Goal: Task Accomplishment & Management: Use online tool/utility

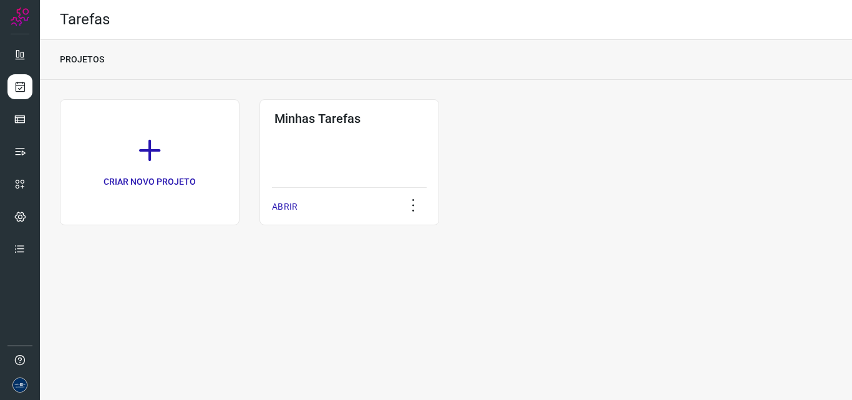
click at [289, 208] on p "ABRIR" at bounding box center [285, 206] width 26 height 13
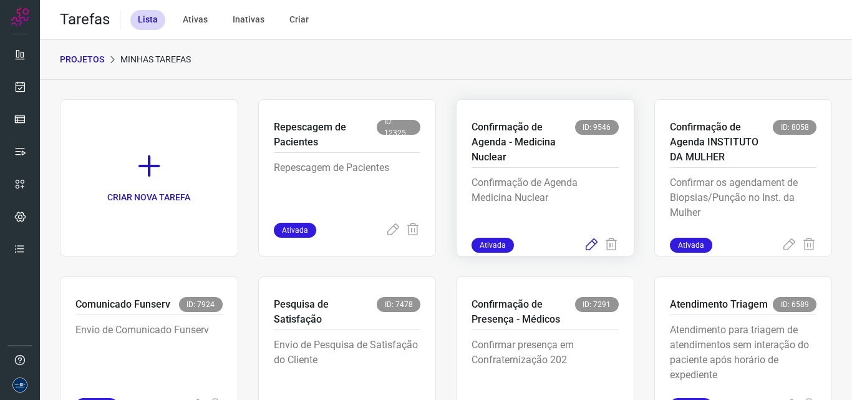
click at [584, 243] on icon at bounding box center [591, 245] width 15 height 15
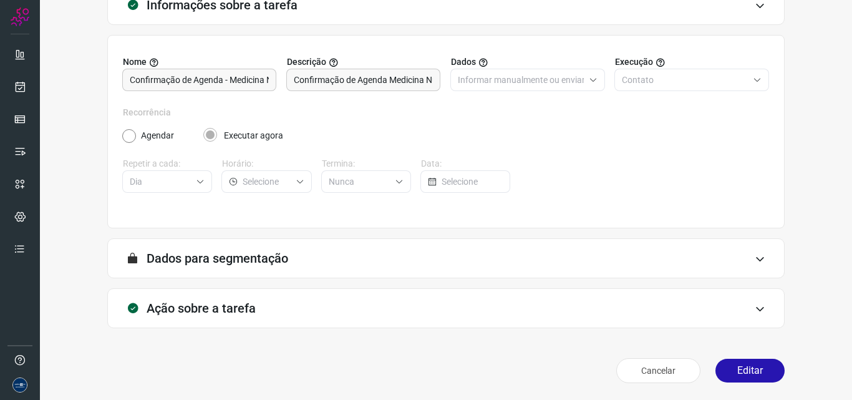
scroll to position [87, 0]
click at [744, 369] on button "Editar" at bounding box center [749, 370] width 69 height 24
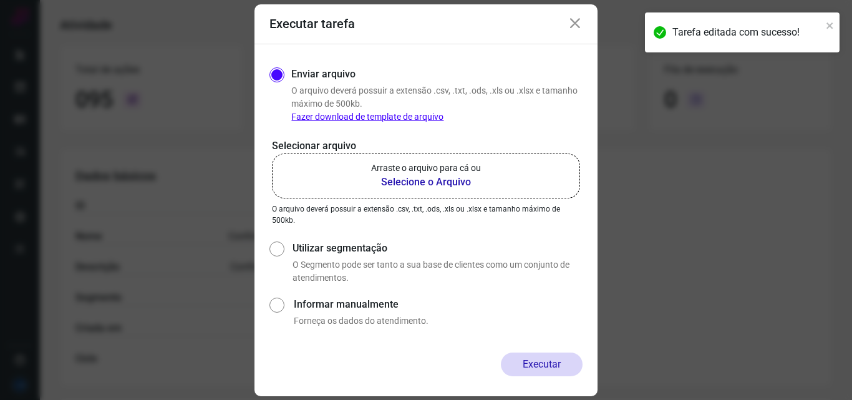
click at [433, 178] on b "Selecione o Arquivo" at bounding box center [426, 182] width 110 height 15
click at [0, 0] on input "Arraste o arquivo para cá ou Selecione o Arquivo" at bounding box center [0, 0] width 0 height 0
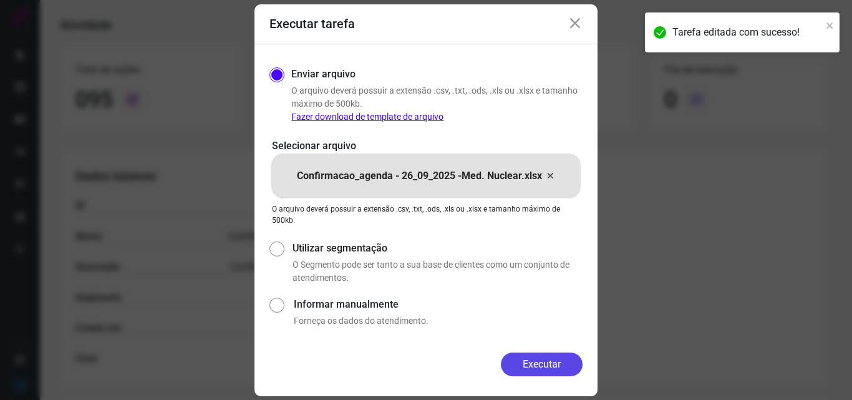
click at [539, 355] on button "Executar" at bounding box center [542, 364] width 82 height 24
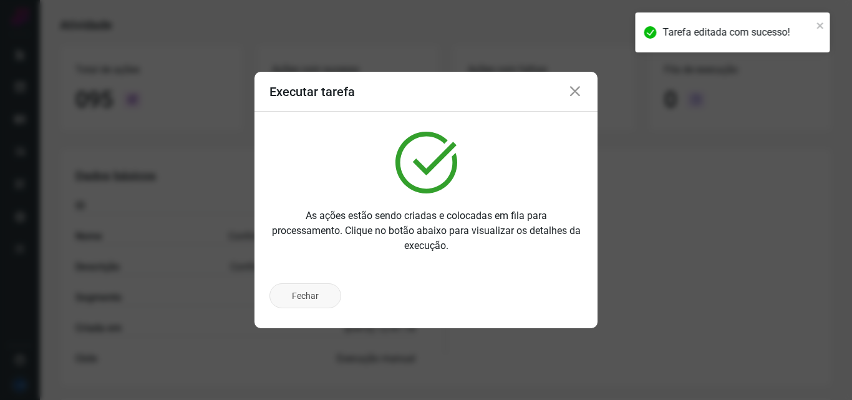
click at [307, 295] on button "Fechar" at bounding box center [305, 295] width 72 height 25
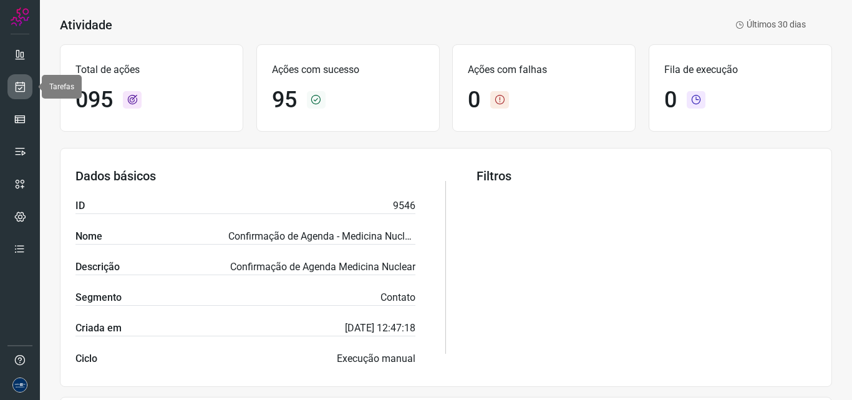
click at [21, 85] on icon at bounding box center [20, 86] width 13 height 12
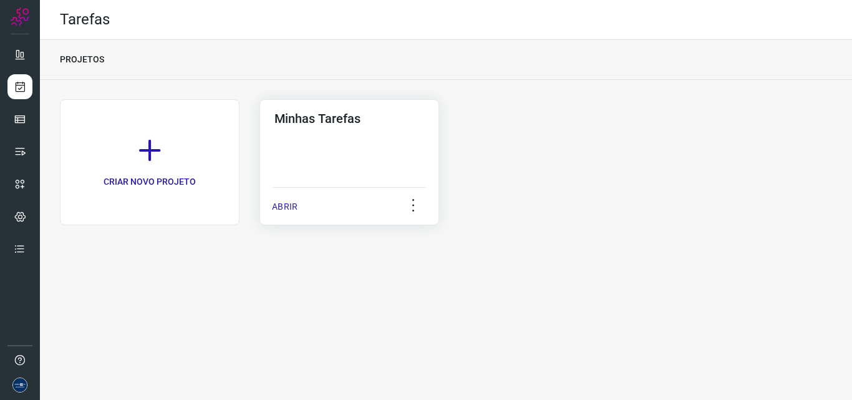
click at [268, 200] on div "Minhas Tarefas ABRIR" at bounding box center [349, 162] width 180 height 126
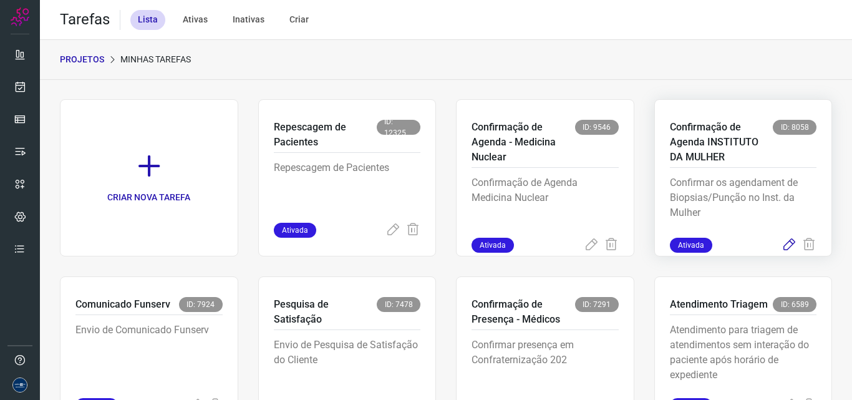
click at [782, 246] on icon at bounding box center [788, 245] width 15 height 15
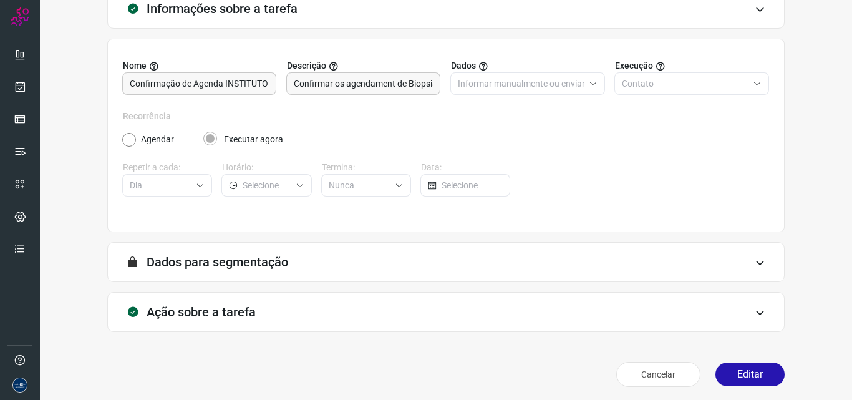
scroll to position [87, 0]
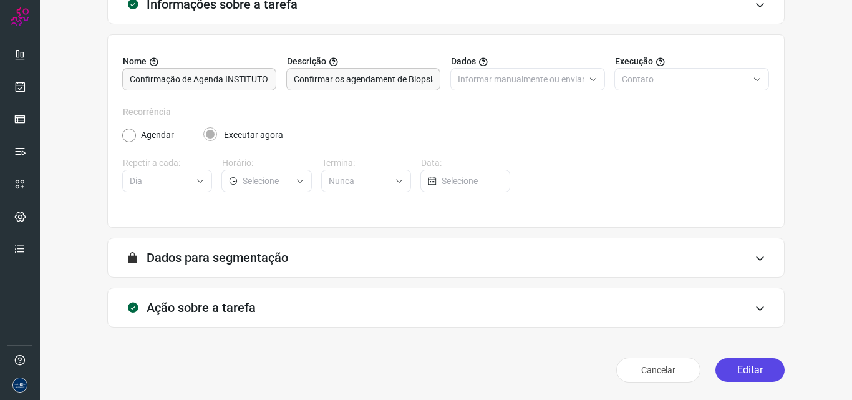
click at [751, 367] on button "Editar" at bounding box center [749, 370] width 69 height 24
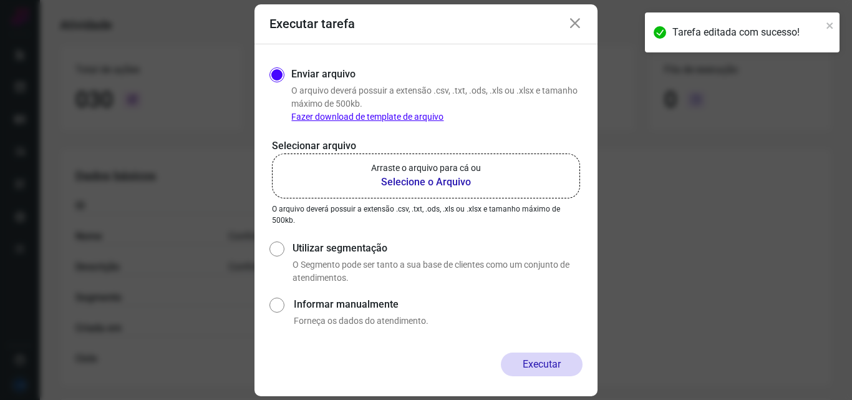
click at [421, 178] on b "Selecione o Arquivo" at bounding box center [426, 182] width 110 height 15
click at [0, 0] on input "Arraste o arquivo para cá ou Selecione o Arquivo" at bounding box center [0, 0] width 0 height 0
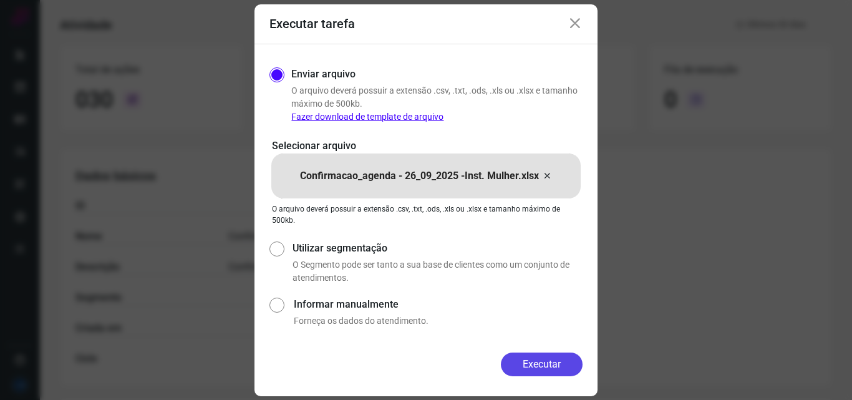
click at [545, 357] on button "Executar" at bounding box center [542, 364] width 82 height 24
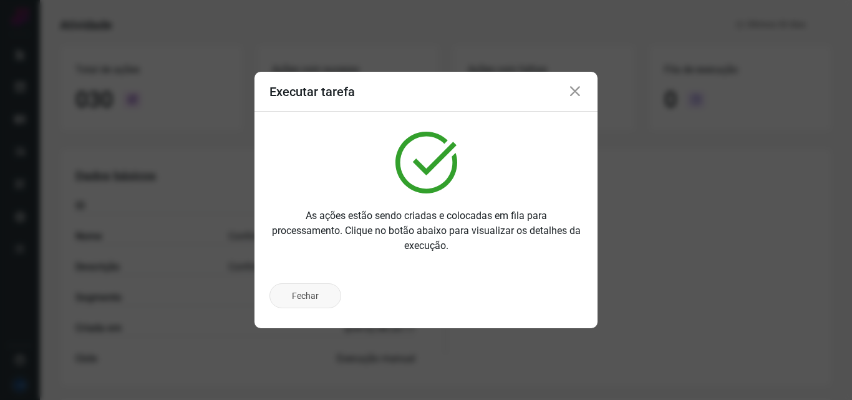
click at [297, 297] on button "Fechar" at bounding box center [305, 295] width 72 height 25
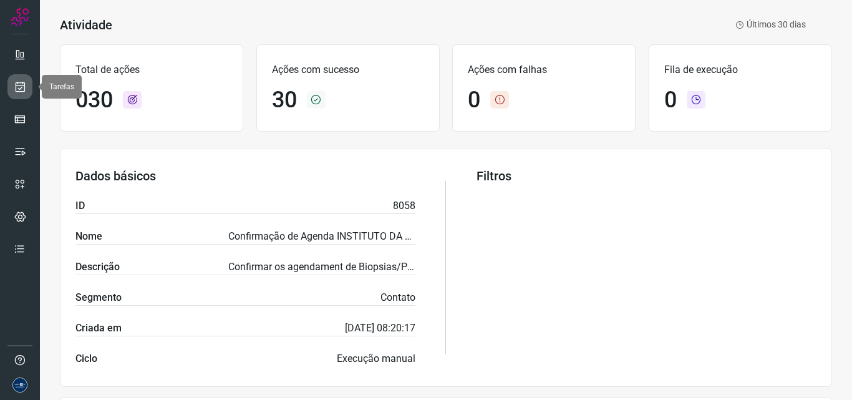
click at [15, 81] on icon at bounding box center [20, 86] width 13 height 12
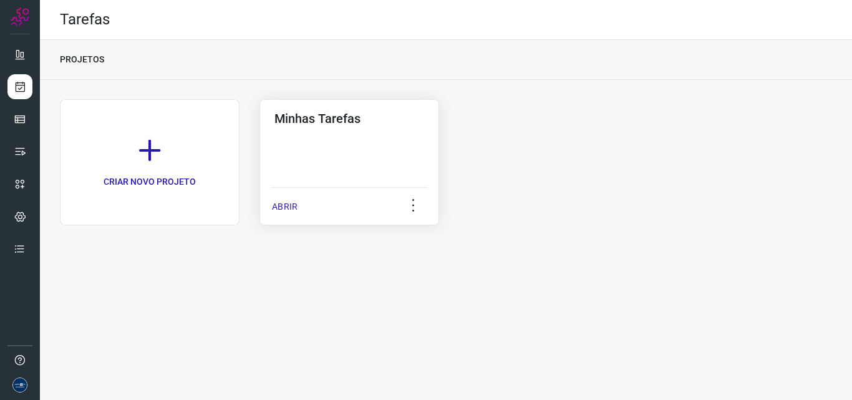
click at [284, 205] on p "ABRIR" at bounding box center [285, 206] width 26 height 13
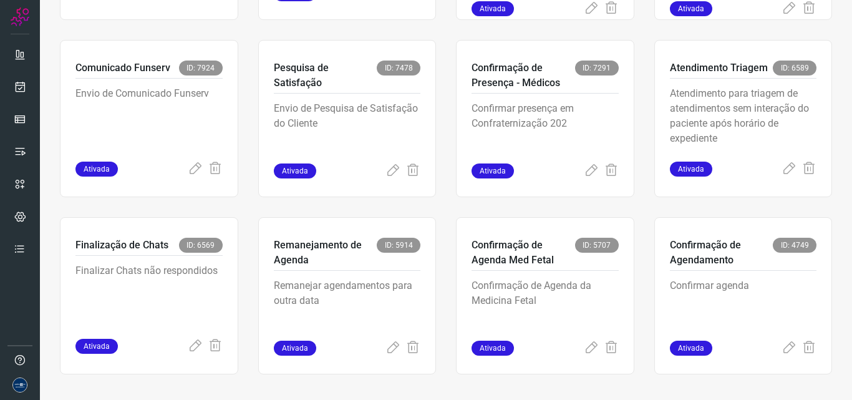
scroll to position [242, 0]
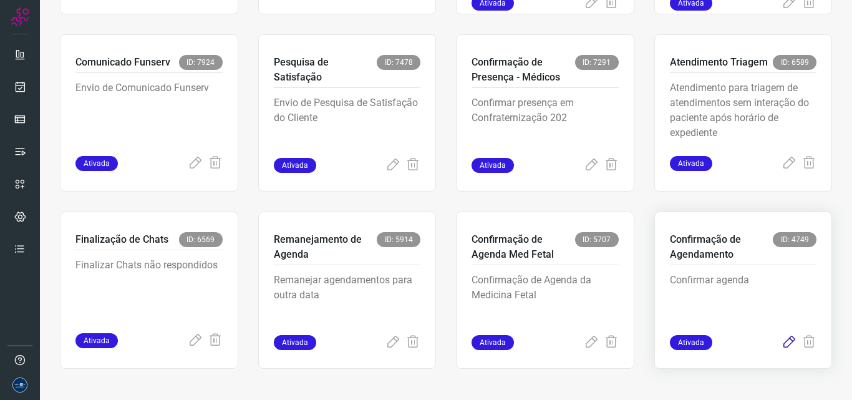
click at [781, 338] on icon at bounding box center [788, 342] width 15 height 15
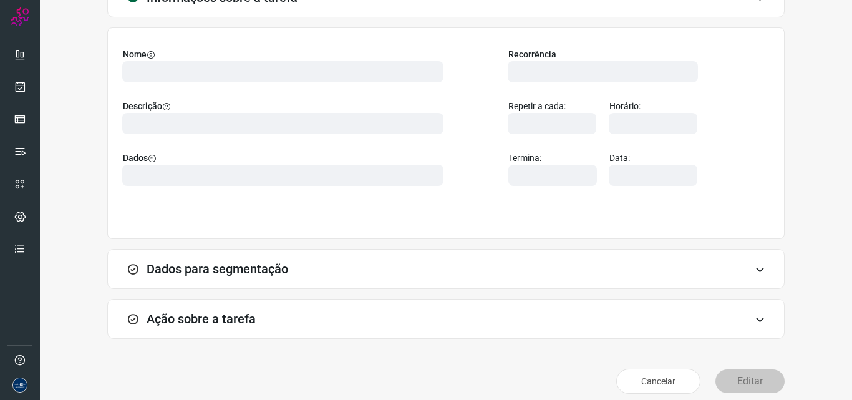
scroll to position [105, 0]
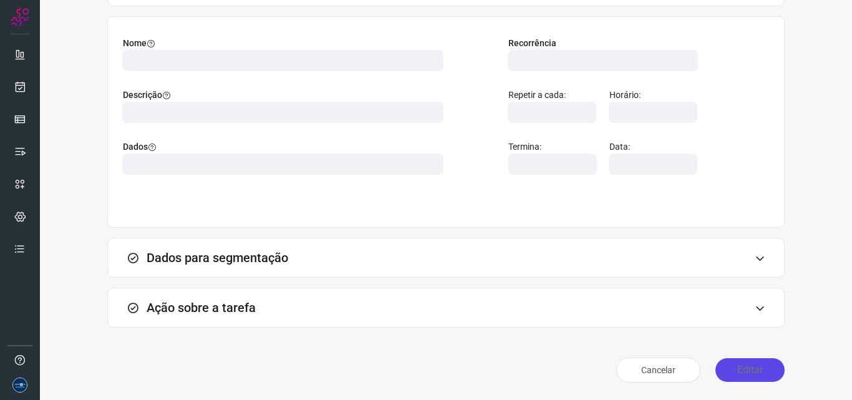
click at [751, 373] on button "Editar" at bounding box center [749, 370] width 69 height 24
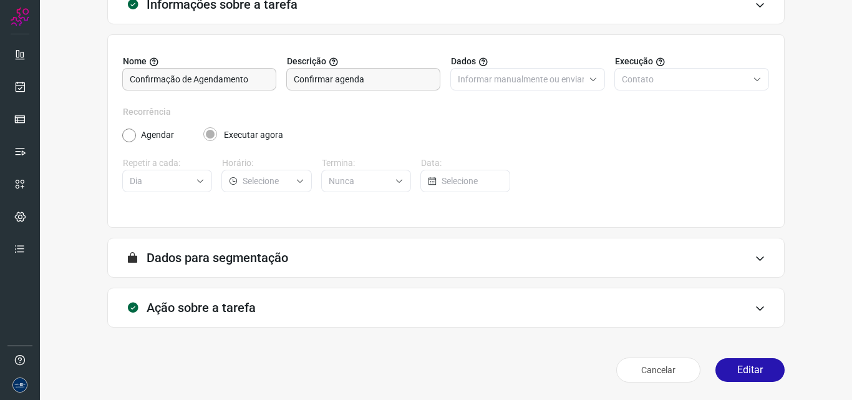
scroll to position [87, 0]
click at [19, 91] on icon at bounding box center [20, 86] width 13 height 12
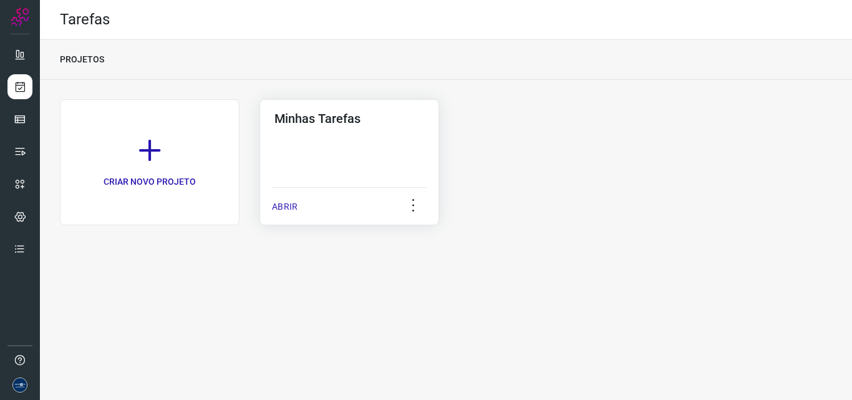
click at [284, 203] on p "ABRIR" at bounding box center [285, 206] width 26 height 13
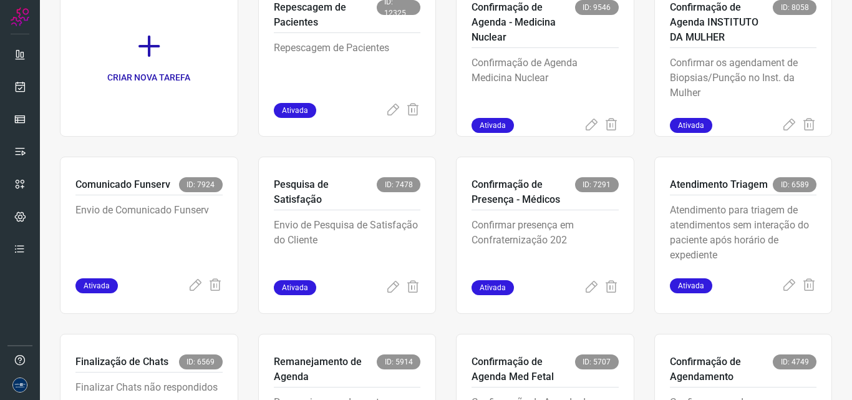
scroll to position [242, 0]
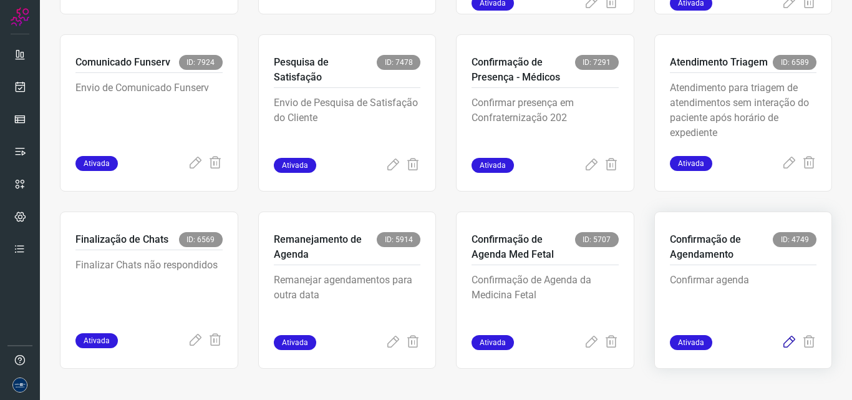
click at [781, 342] on icon at bounding box center [788, 342] width 15 height 15
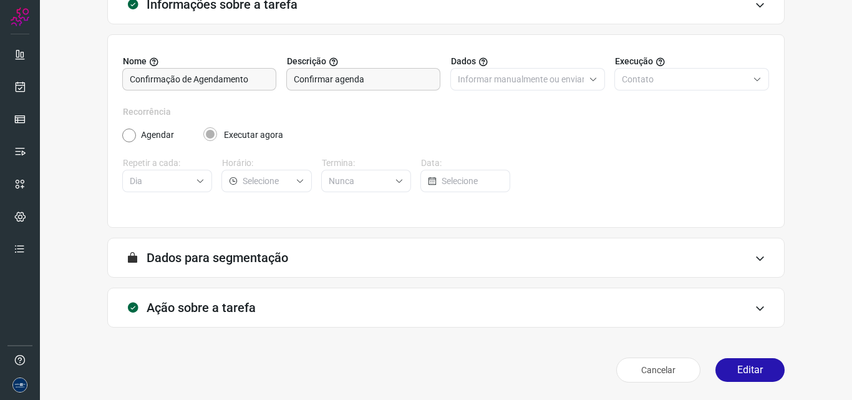
scroll to position [87, 0]
click at [733, 369] on button "Editar" at bounding box center [749, 370] width 69 height 24
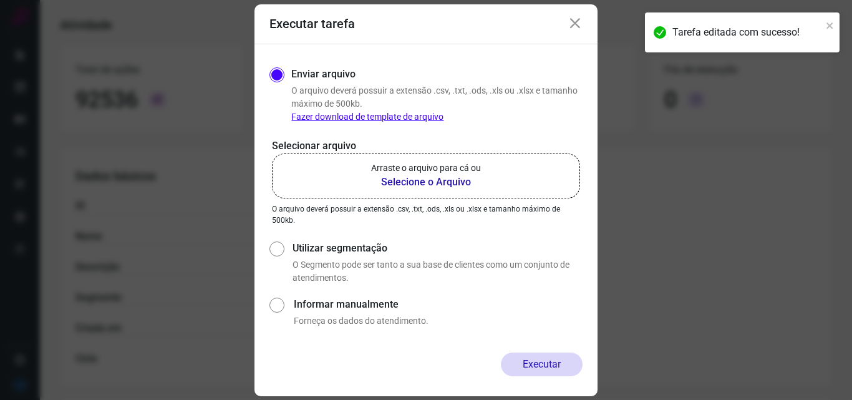
click at [421, 177] on b "Selecione o Arquivo" at bounding box center [426, 182] width 110 height 15
click at [0, 0] on input "Arraste o arquivo para cá ou Selecione o Arquivo" at bounding box center [0, 0] width 0 height 0
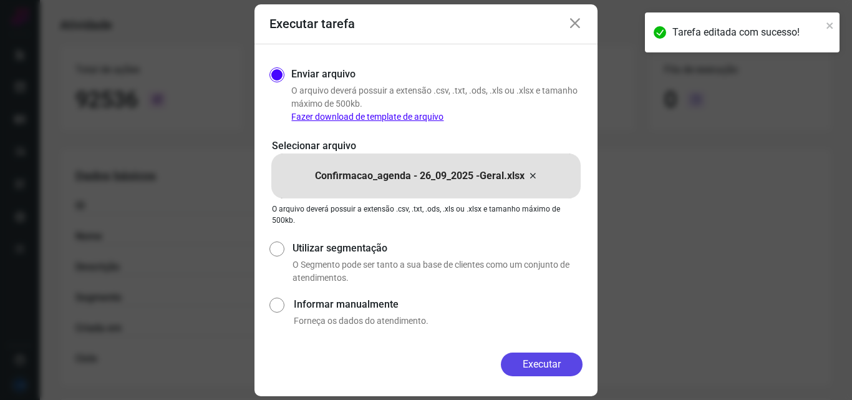
click at [531, 362] on button "Executar" at bounding box center [542, 364] width 82 height 24
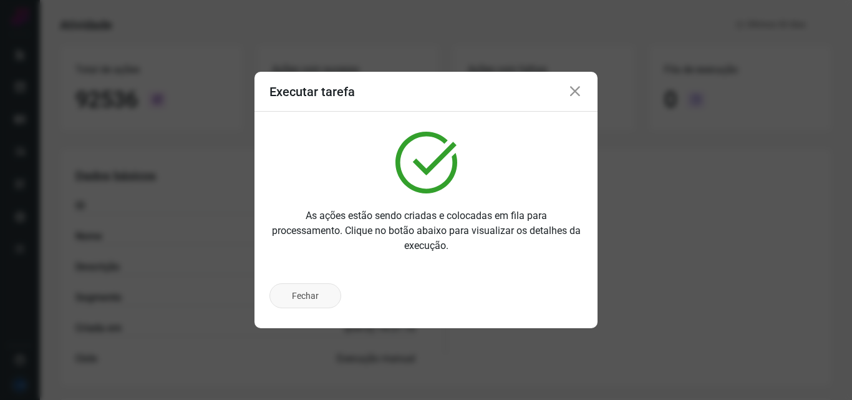
click at [308, 299] on button "Fechar" at bounding box center [305, 295] width 72 height 25
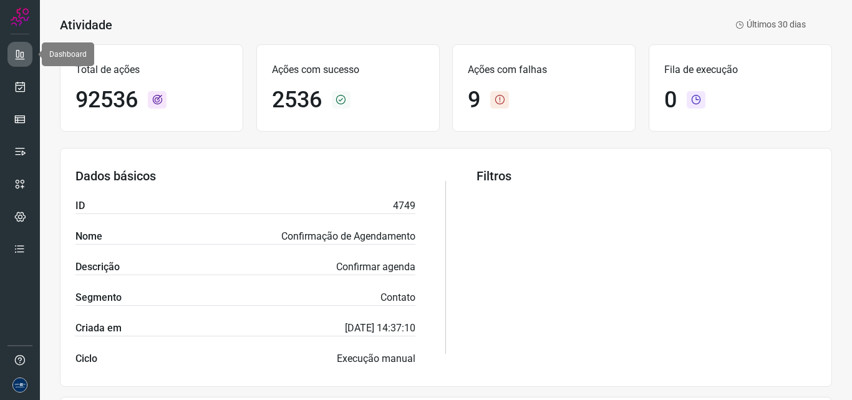
click at [12, 52] on link at bounding box center [19, 54] width 25 height 25
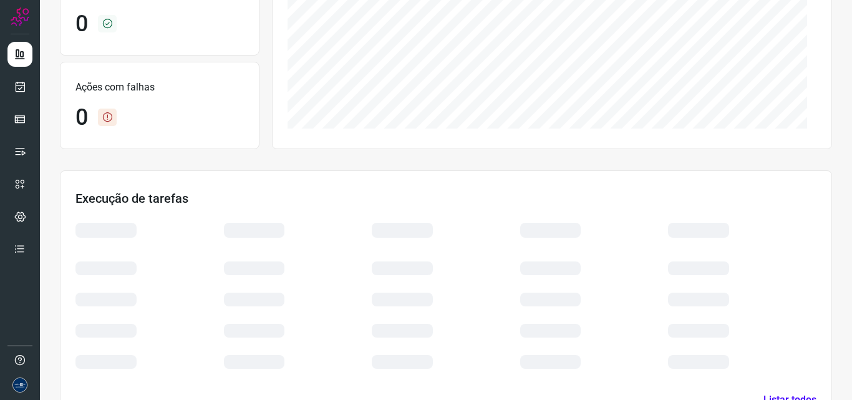
scroll to position [259, 0]
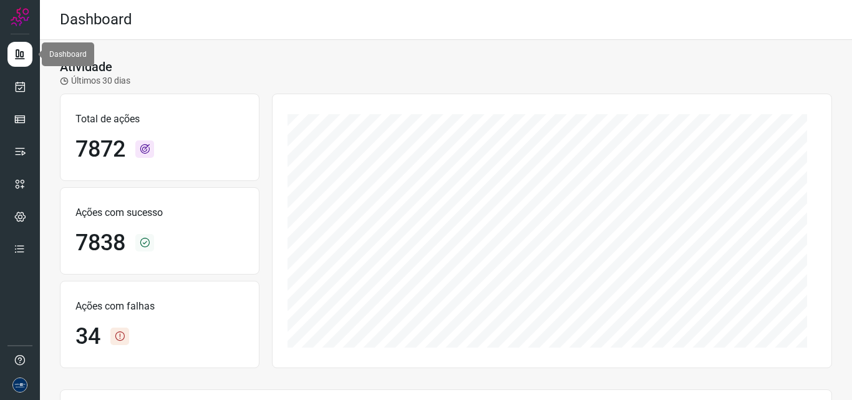
click at [19, 56] on icon at bounding box center [20, 54] width 12 height 12
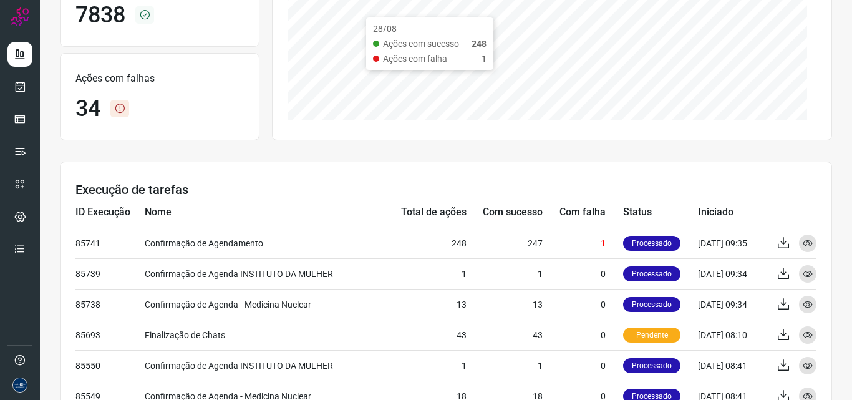
scroll to position [249, 0]
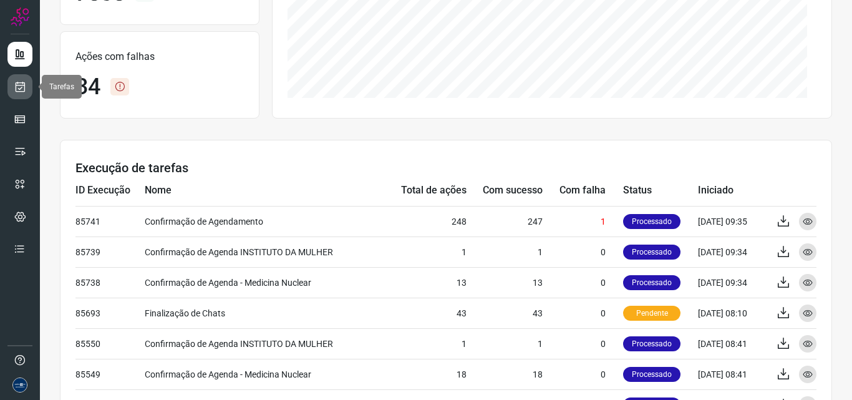
click at [15, 85] on icon at bounding box center [20, 86] width 13 height 12
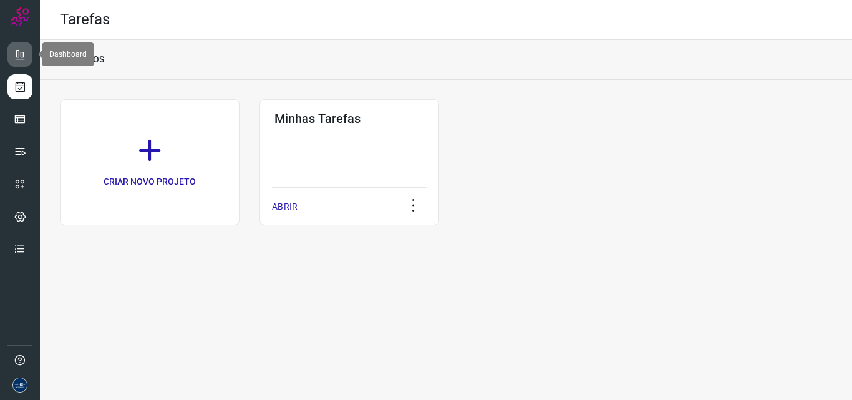
click at [12, 57] on link at bounding box center [19, 54] width 25 height 25
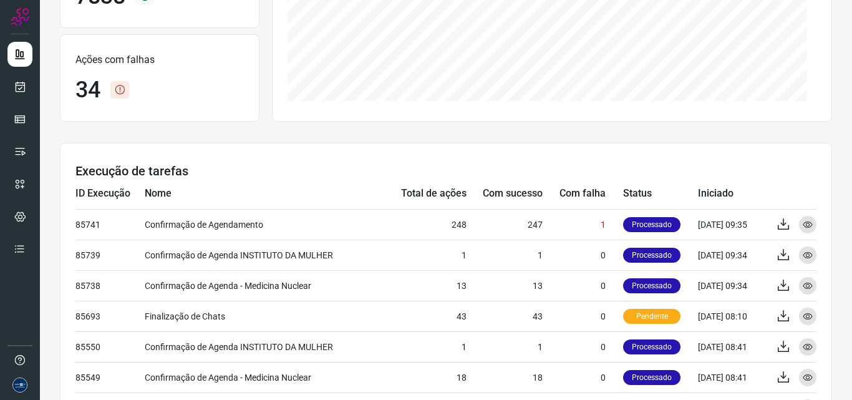
scroll to position [249, 0]
